Goal: Information Seeking & Learning: Learn about a topic

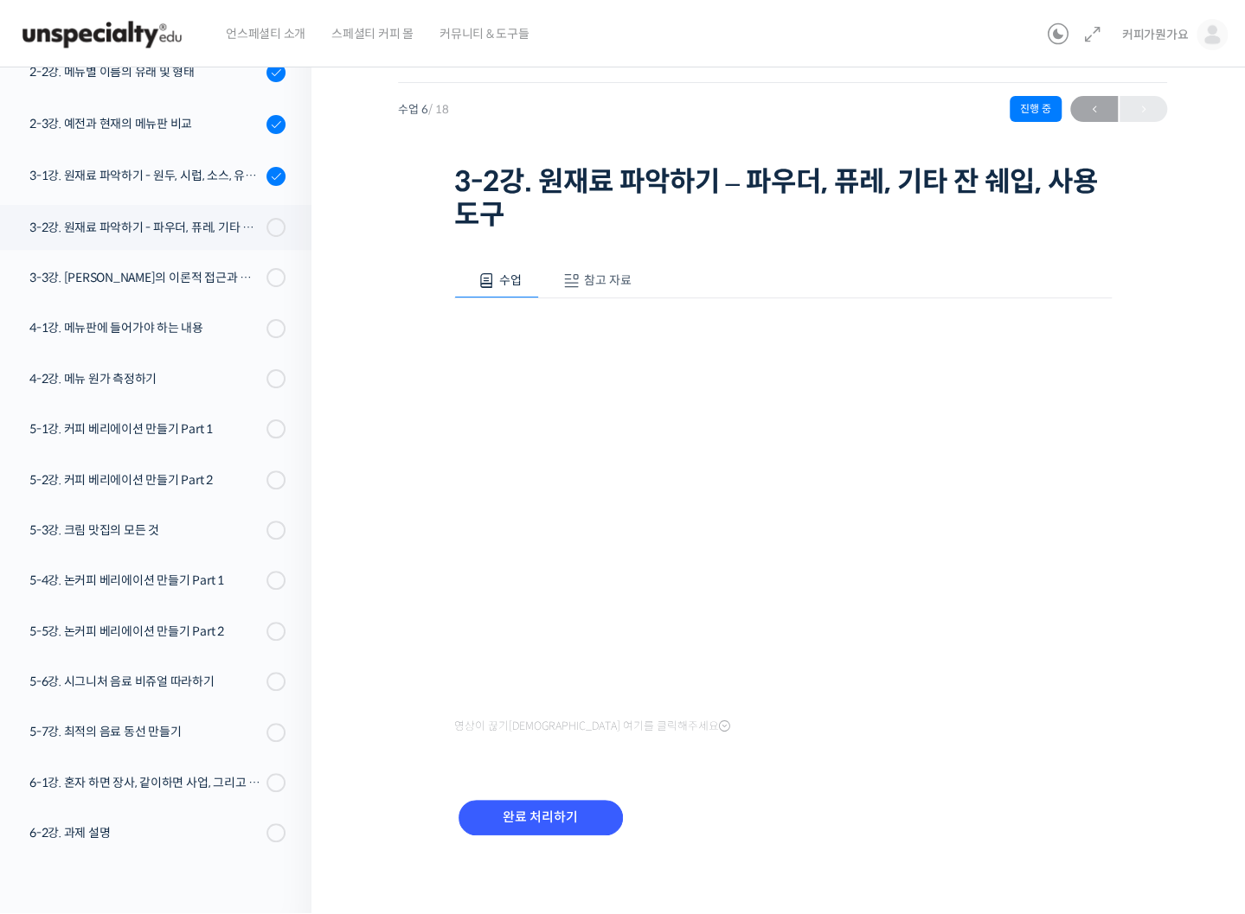
scroll to position [310, 0]
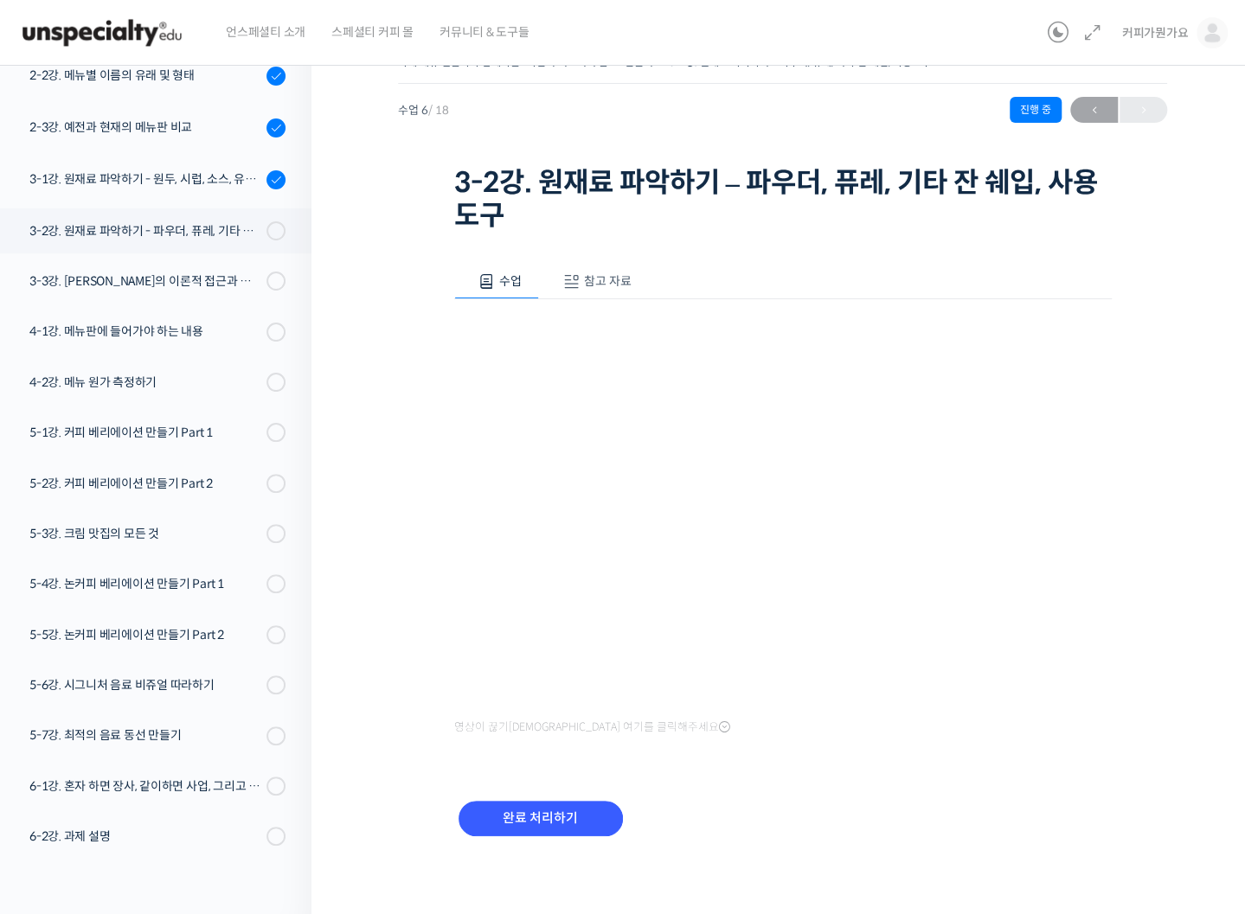
click at [514, 705] on div "영상이 끊기[DEMOGRAPHIC_DATA] 여기를 클릭해주세요" at bounding box center [782, 519] width 657 height 440
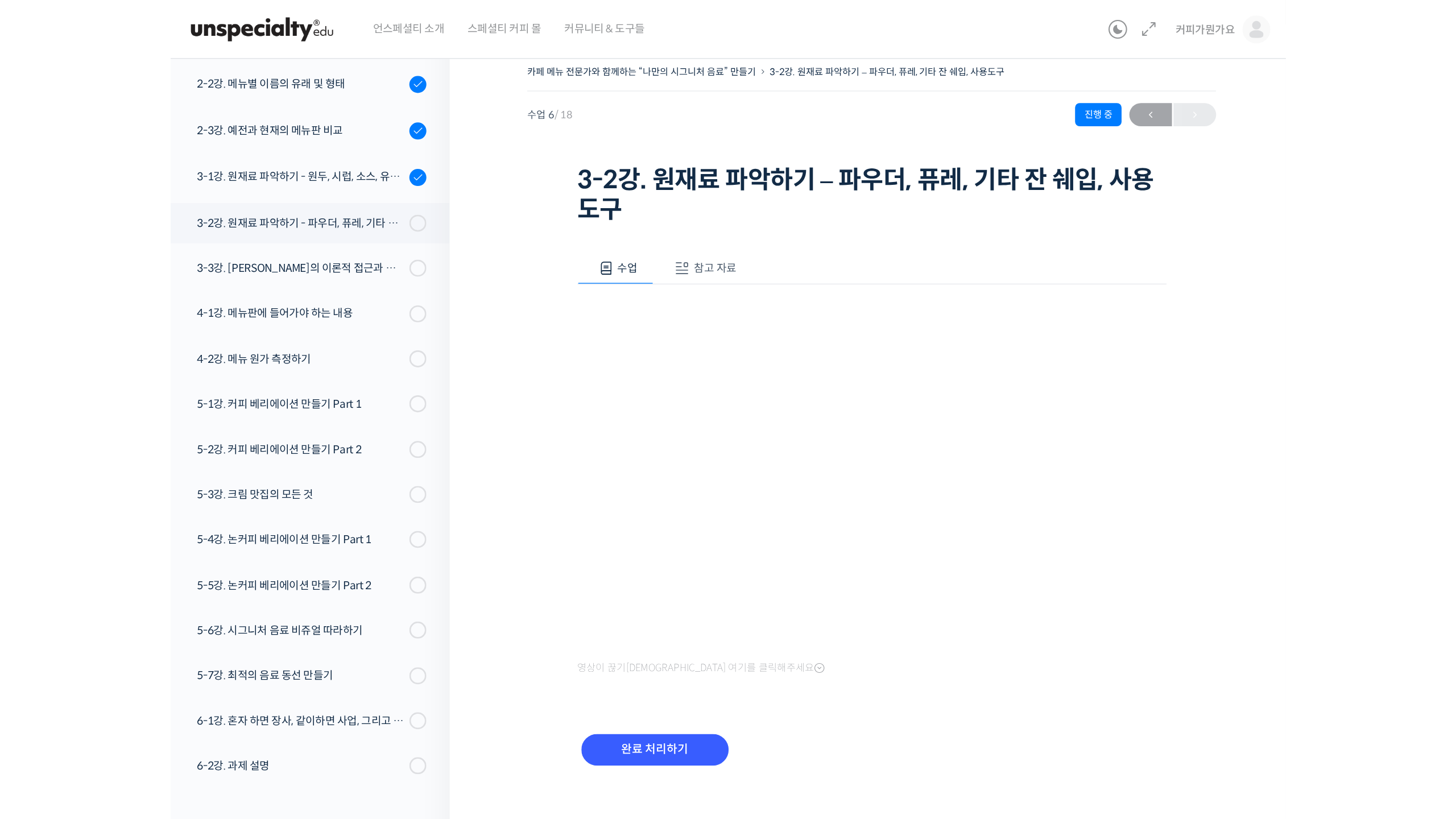
scroll to position [0, 0]
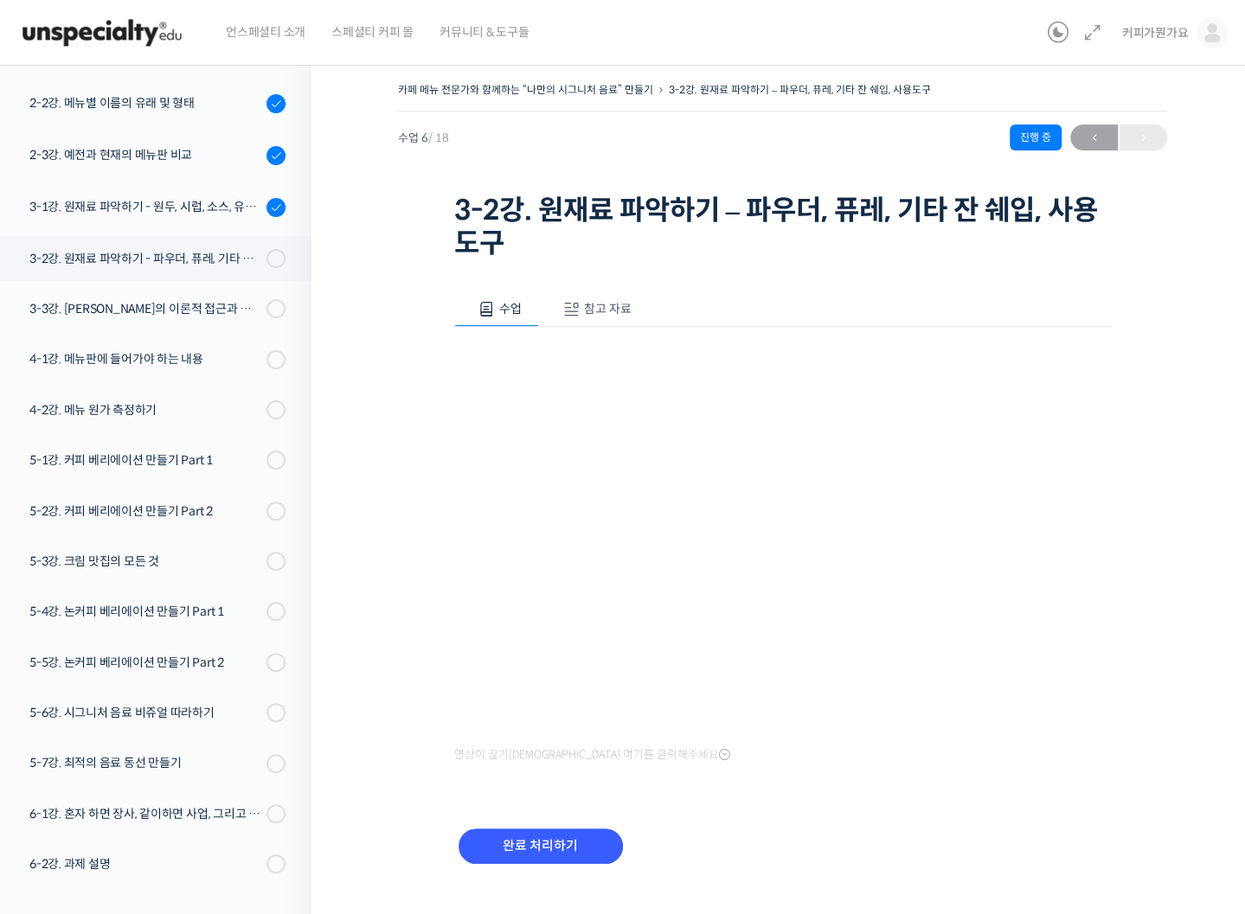
drag, startPoint x: 975, startPoint y: 837, endPoint x: 952, endPoint y: 824, distance: 26.3
click at [975, 837] on div "완료 처리하기" at bounding box center [782, 860] width 657 height 99
click at [1112, 734] on iframe at bounding box center [782, 548] width 657 height 370
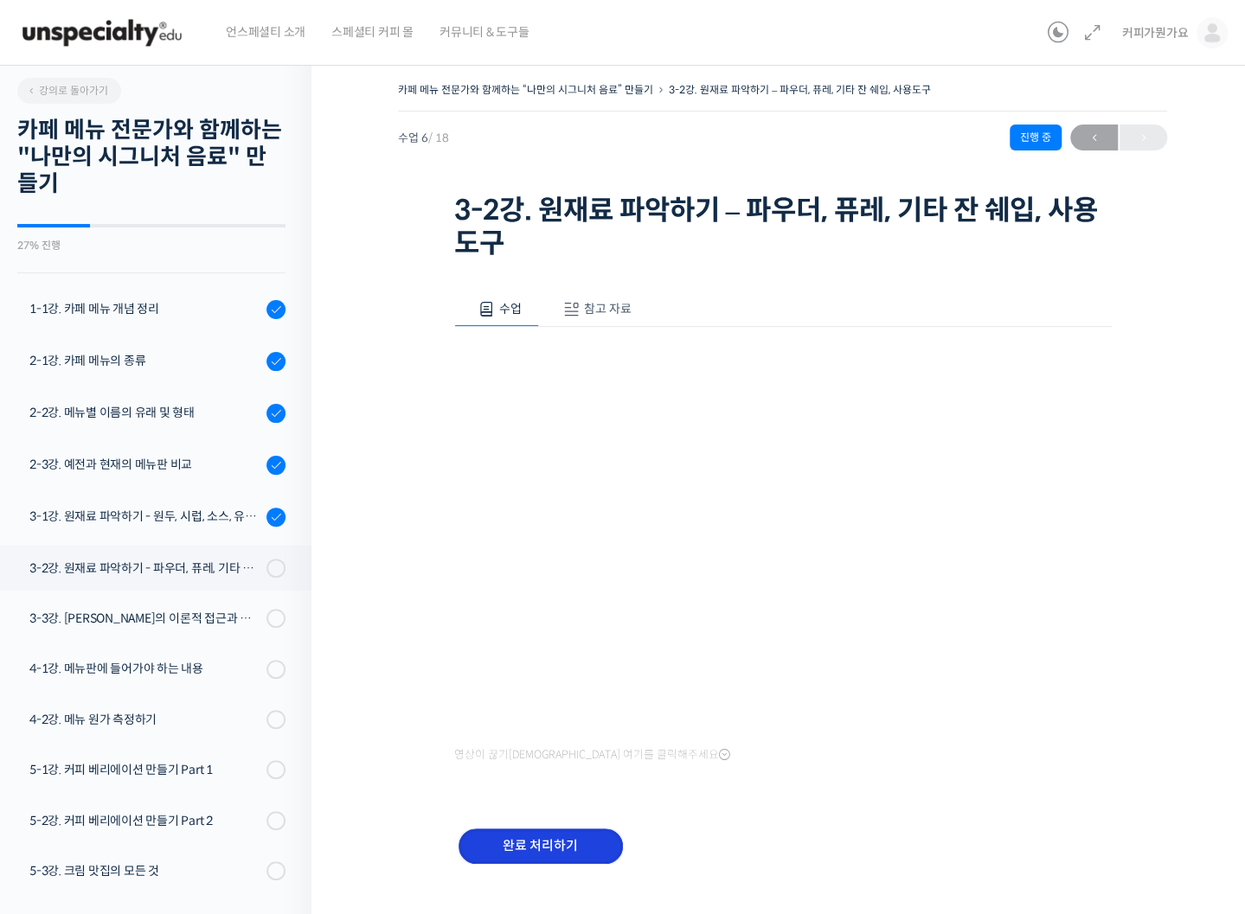
click at [528, 844] on input "완료 처리하기" at bounding box center [540, 846] width 164 height 35
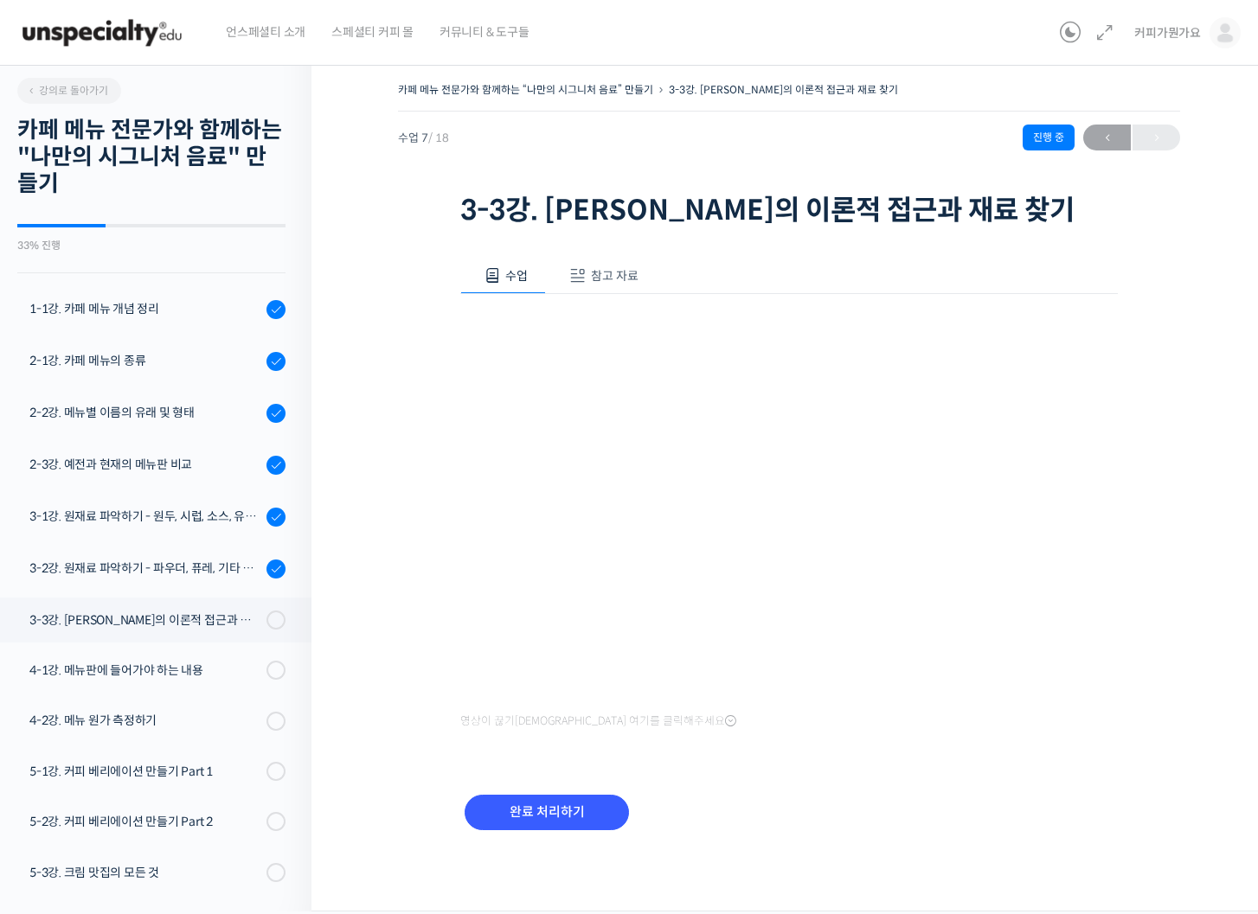
scroll to position [311, 0]
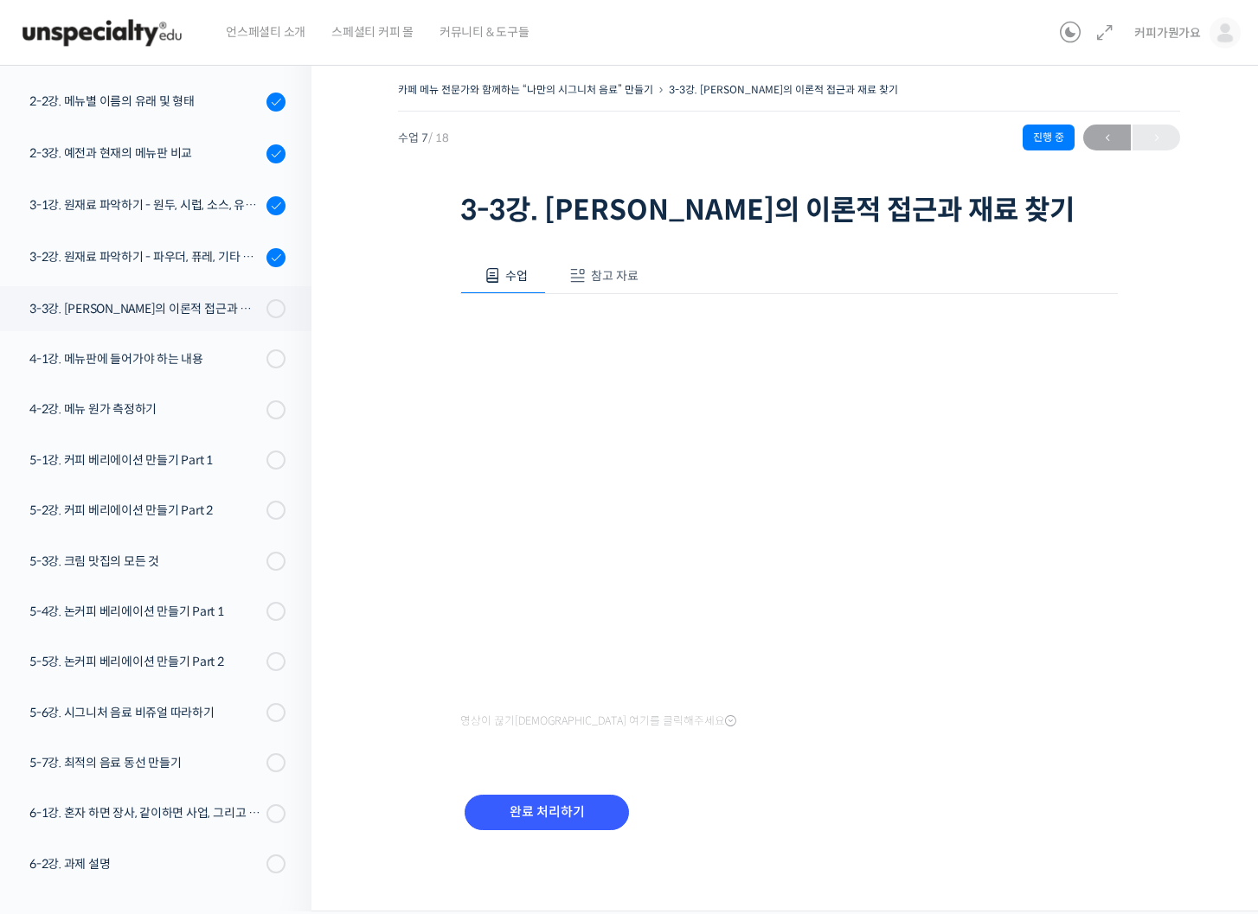
click at [607, 279] on span "참고 자료" at bounding box center [615, 276] width 48 height 16
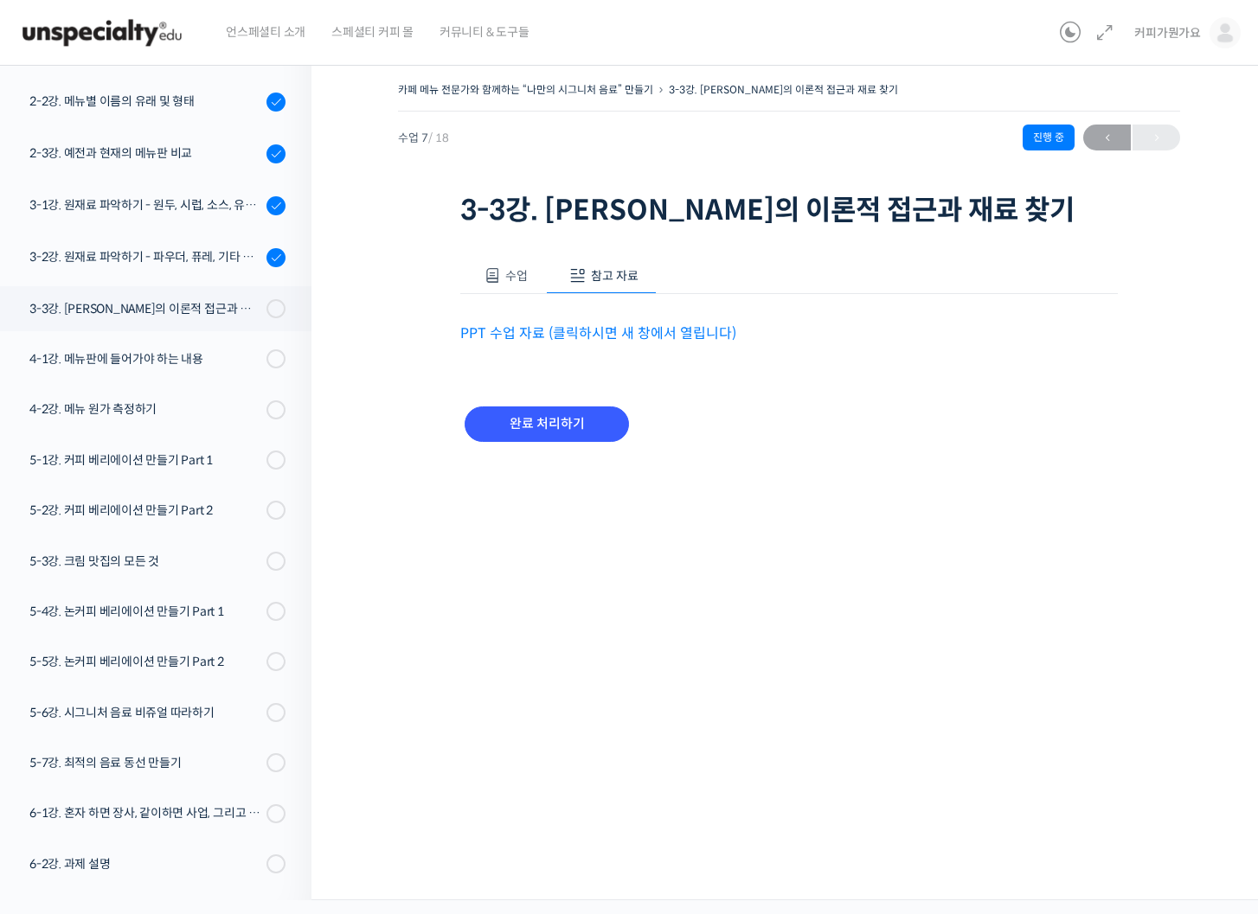
click at [567, 343] on link "PPT 수업 자료 (클릭하시면 새 창에서 열립니다)" at bounding box center [598, 333] width 276 height 18
click at [0, 0] on iframe at bounding box center [0, 0] width 0 height 0
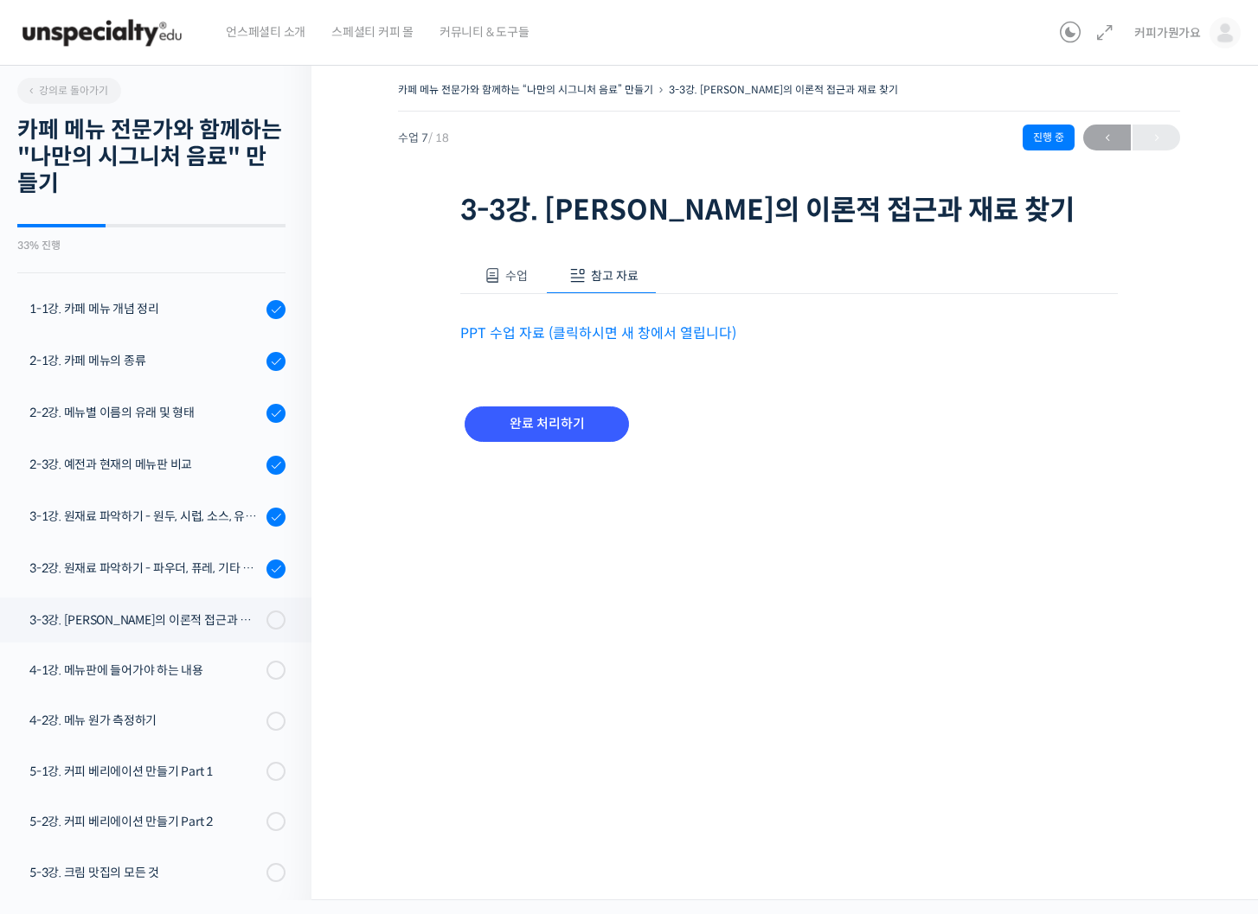
click at [1128, 488] on div "카페 메뉴 전문가와 함께하는 “나만의 시그니처 음료” 만들기 3-3강. [PERSON_NAME]의 이론적 접근과 재료 찾기 진행 중 수업 7 …" at bounding box center [789, 283] width 782 height 410
click at [0, 0] on div "영상이 끊기[DEMOGRAPHIC_DATA] 여기를 클릭해주세요" at bounding box center [0, 0] width 0 height 0
click at [1218, 759] on div "카페 메뉴 전문가와 함께하는 “나만의 시그니처 음료” 만들기 3-3강. [PERSON_NAME]의 이론적 접근과 재료 찾기 진행 중 수업 7 …" at bounding box center [788, 476] width 955 height 849
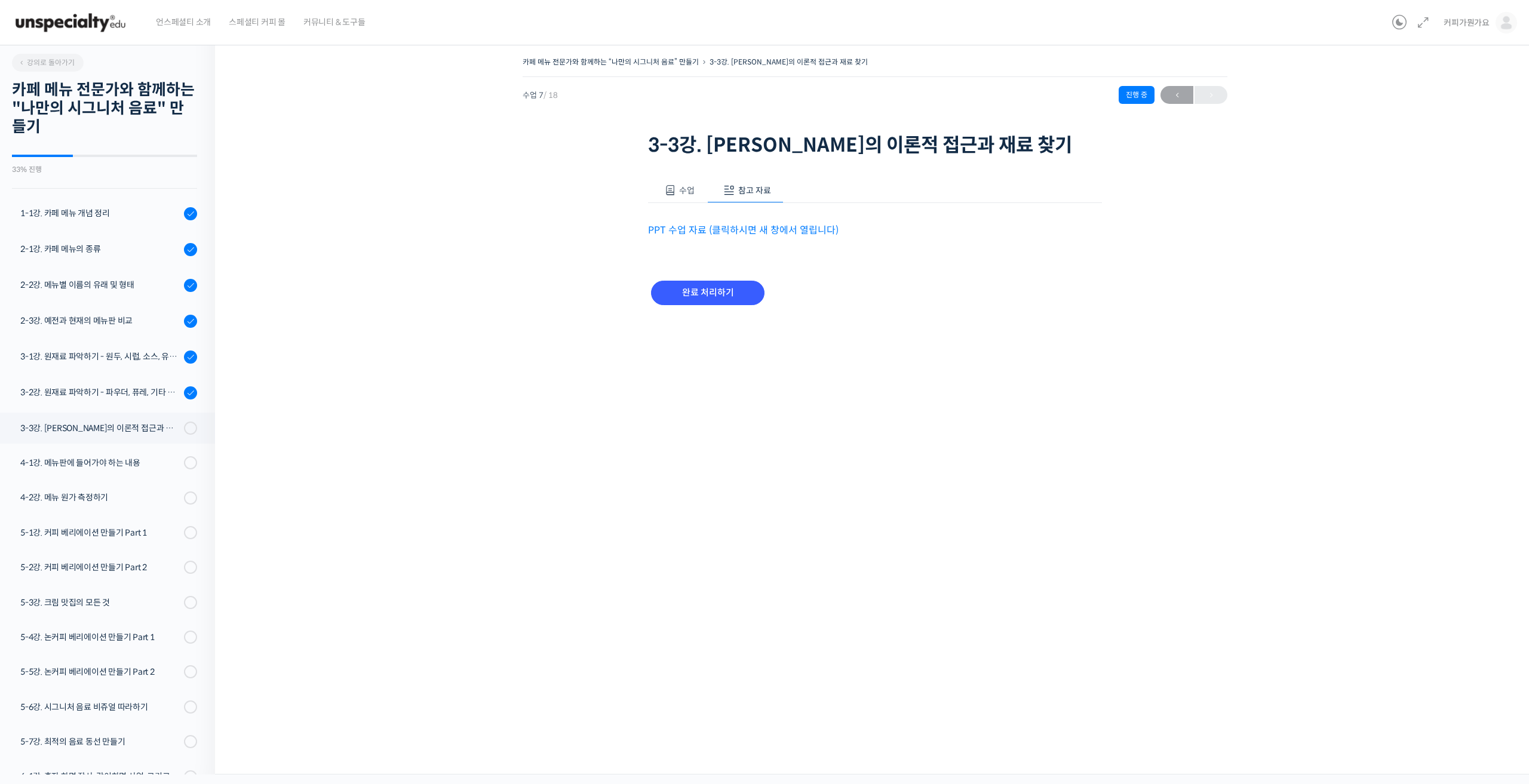
click at [737, 144] on h1 "3-3강. [PERSON_NAME]의 이론적 접근과 재료 찾기" at bounding box center [875, 145] width 454 height 23
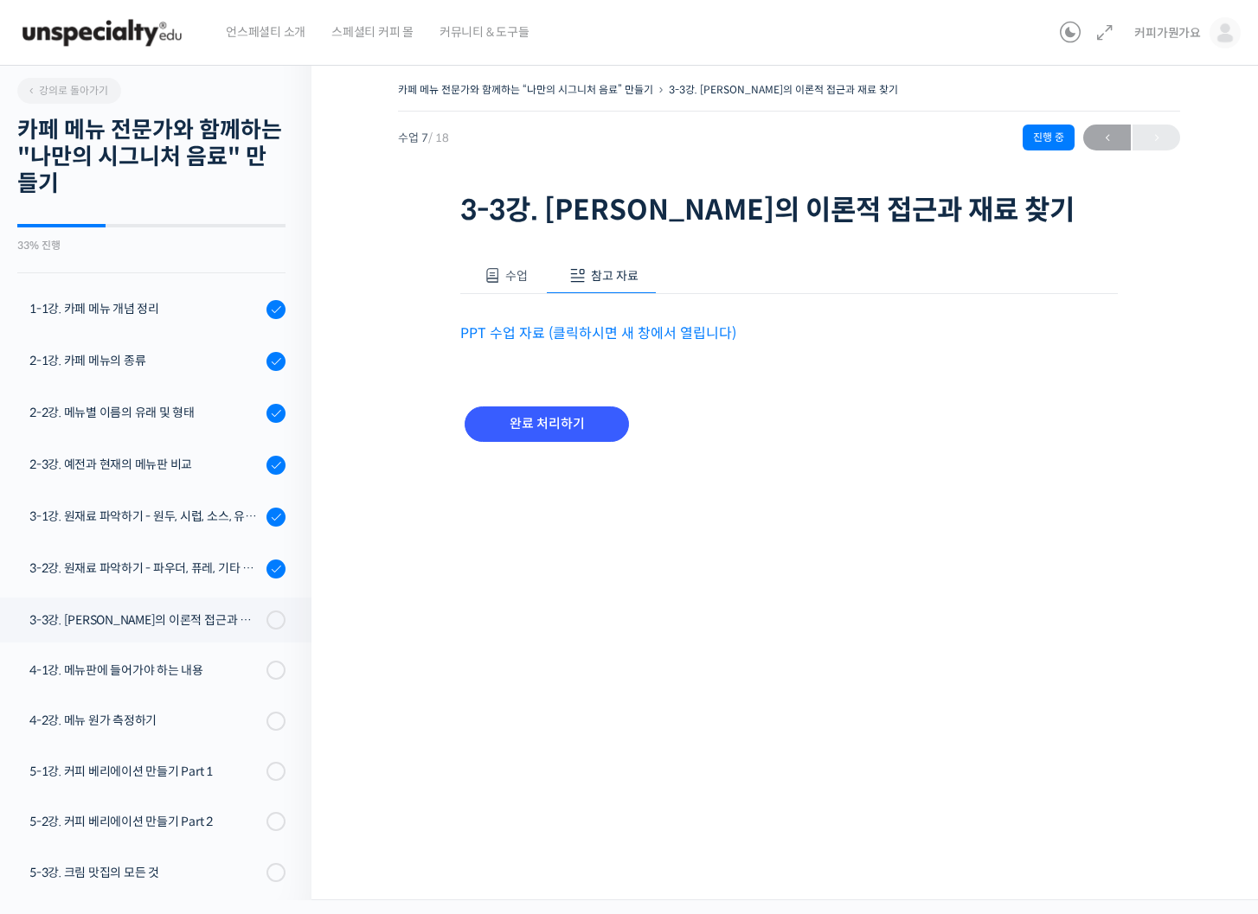
click at [405, 488] on div "카페 메뉴 전문가와 함께하는 “나만의 시그니처 음료” 만들기 3-3강. [PERSON_NAME]의 이론적 접근과 재료 찾기 진행 중 수업 7 …" at bounding box center [789, 283] width 782 height 410
click at [352, 250] on div "카페 메뉴 전문가와 함께하는 “나만의 시그니처 음료” 만들기 3-3강. [PERSON_NAME]의 이론적 접근과 재료 찾기 진행 중 수업 7 …" at bounding box center [788, 476] width 955 height 849
